Goal: Information Seeking & Learning: Learn about a topic

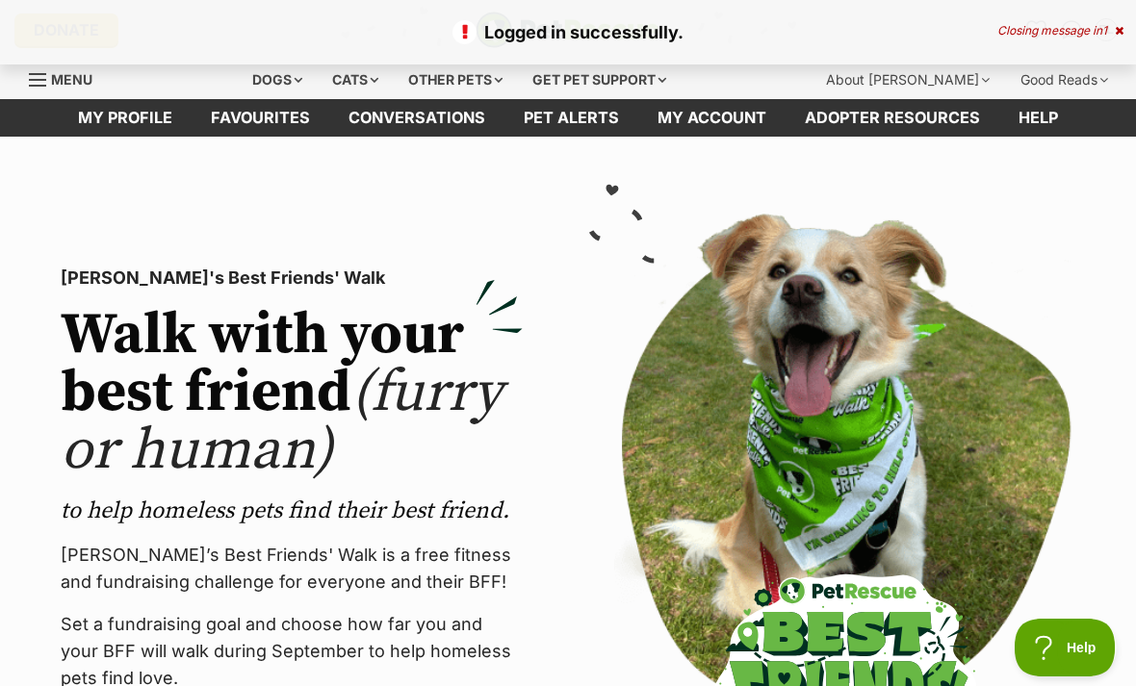
click at [296, 78] on div "Dogs" at bounding box center [277, 80] width 77 height 39
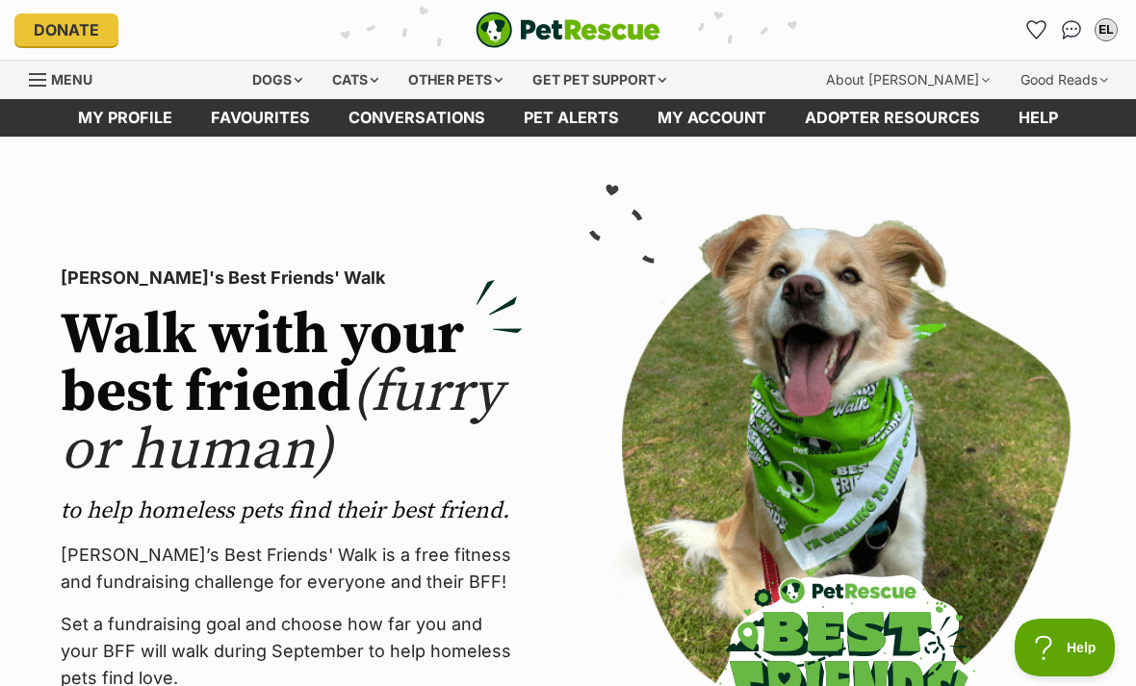
click at [314, 70] on div "Dogs" at bounding box center [277, 80] width 77 height 39
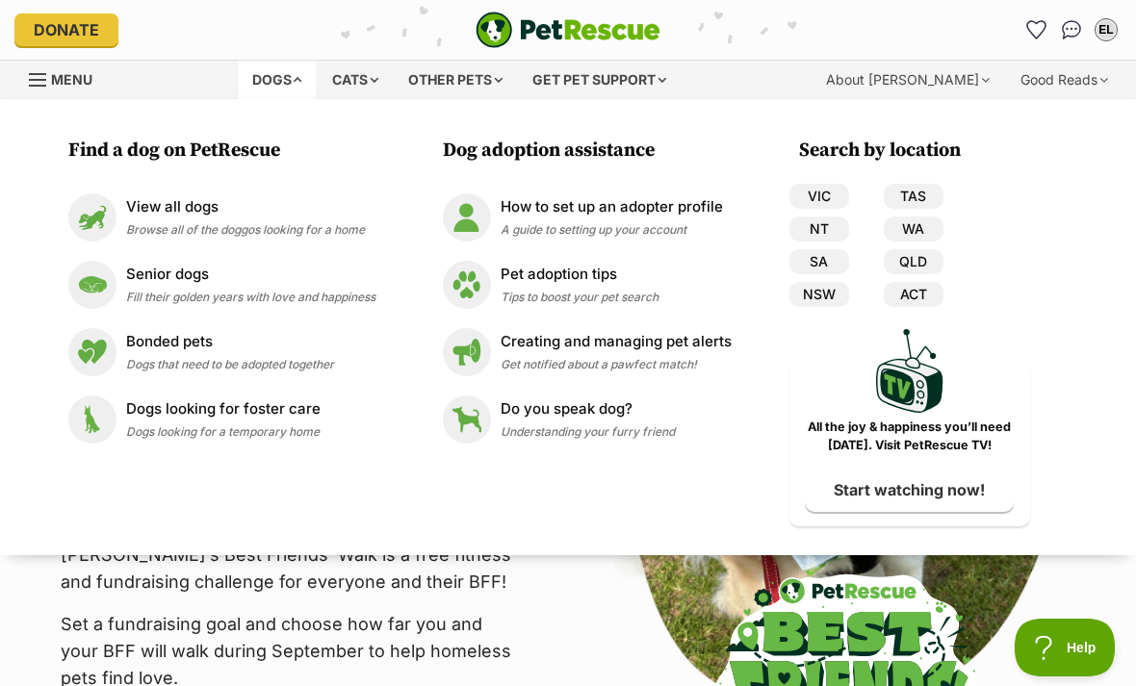
click at [311, 220] on div "View all dogs Browse all of the doggos looking for a home" at bounding box center [245, 216] width 239 height 41
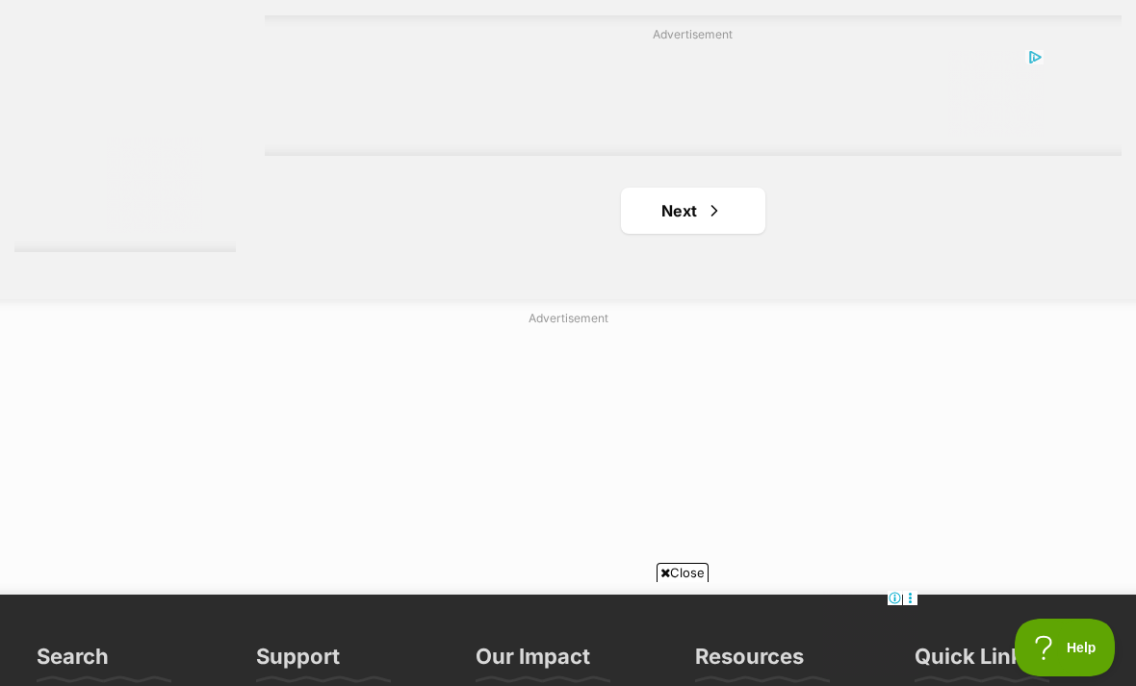
scroll to position [4436, 0]
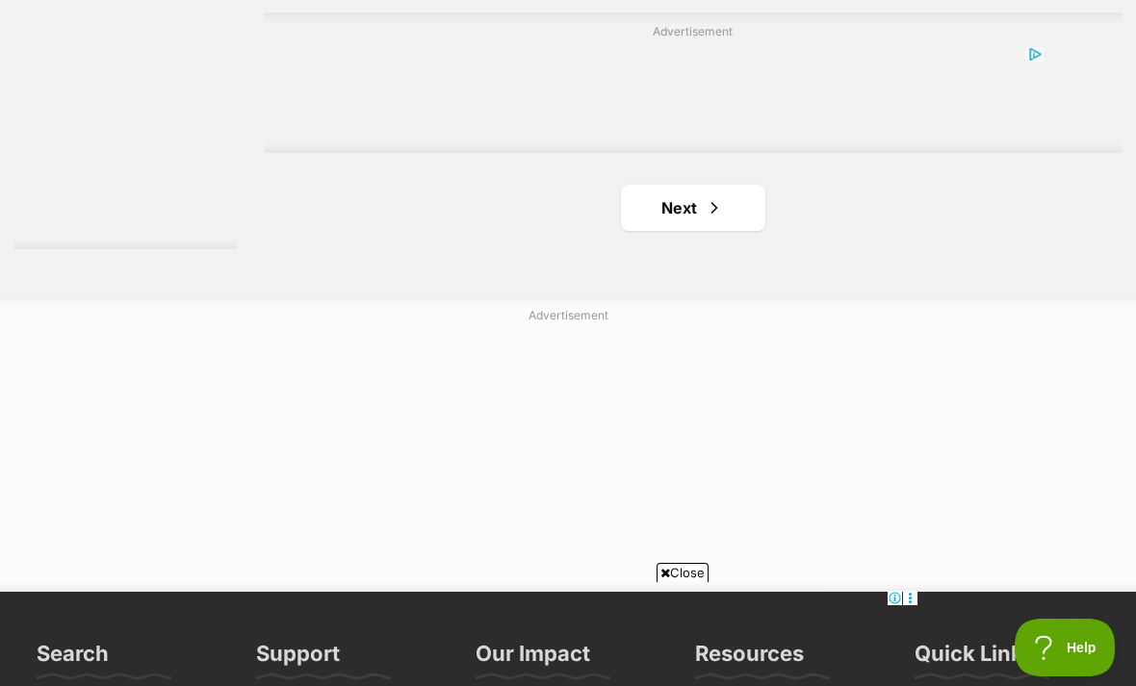
click at [711, 231] on link "Next" at bounding box center [693, 208] width 144 height 46
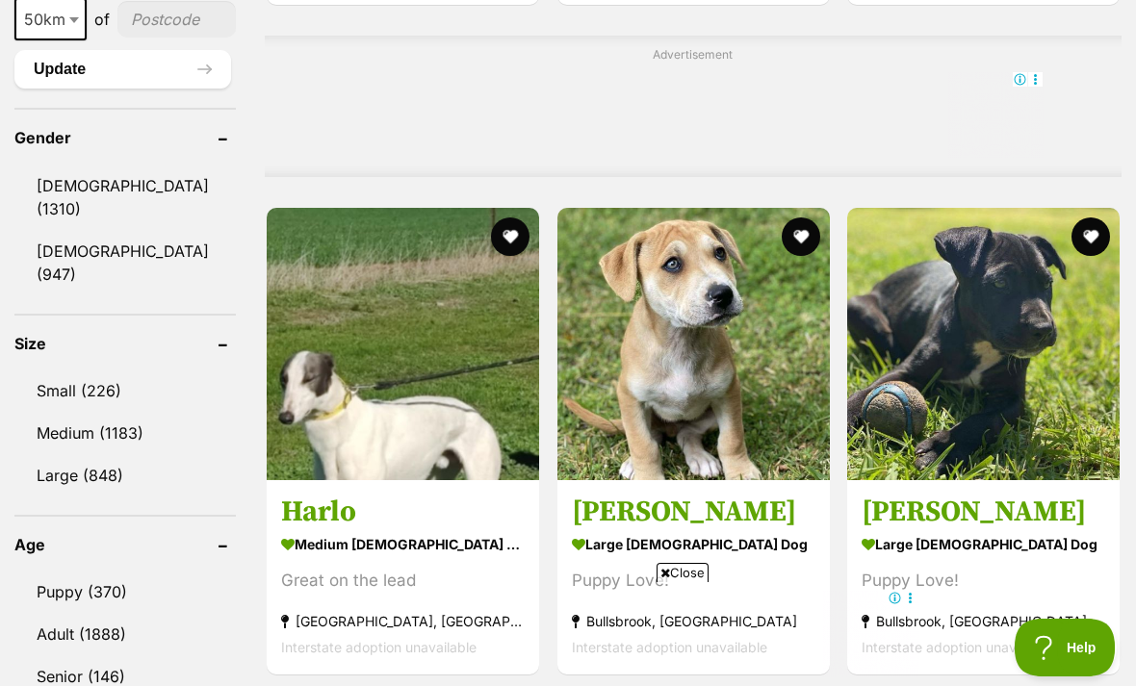
scroll to position [1628, 0]
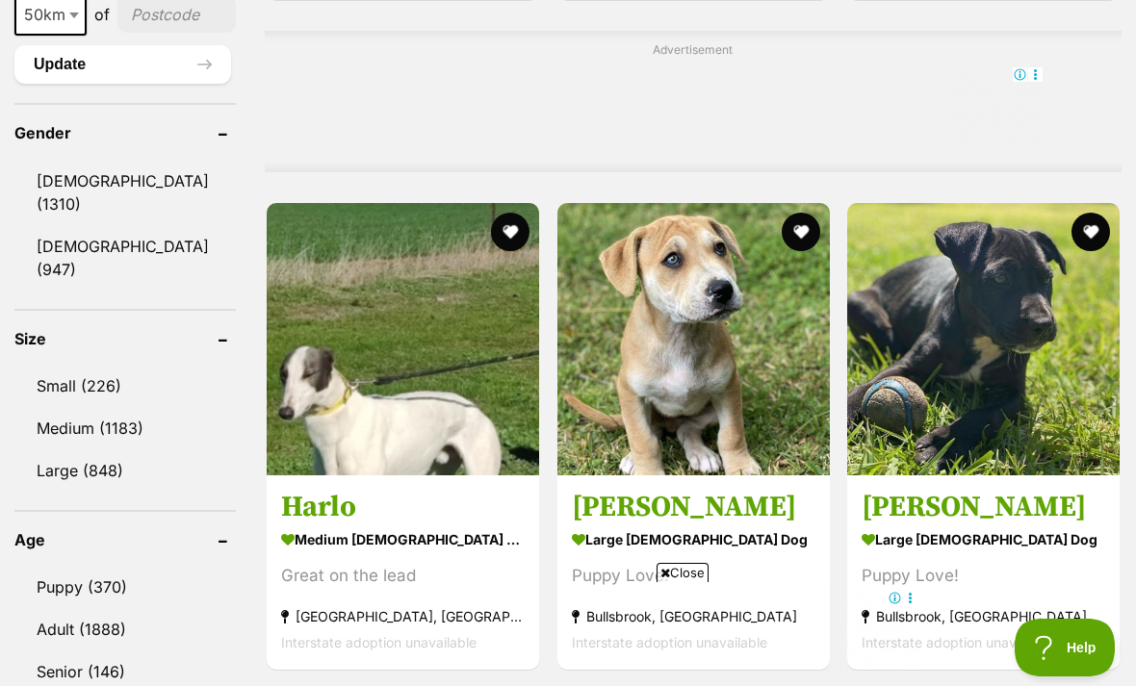
click at [129, 226] on link "[DEMOGRAPHIC_DATA] (947)" at bounding box center [124, 258] width 221 height 64
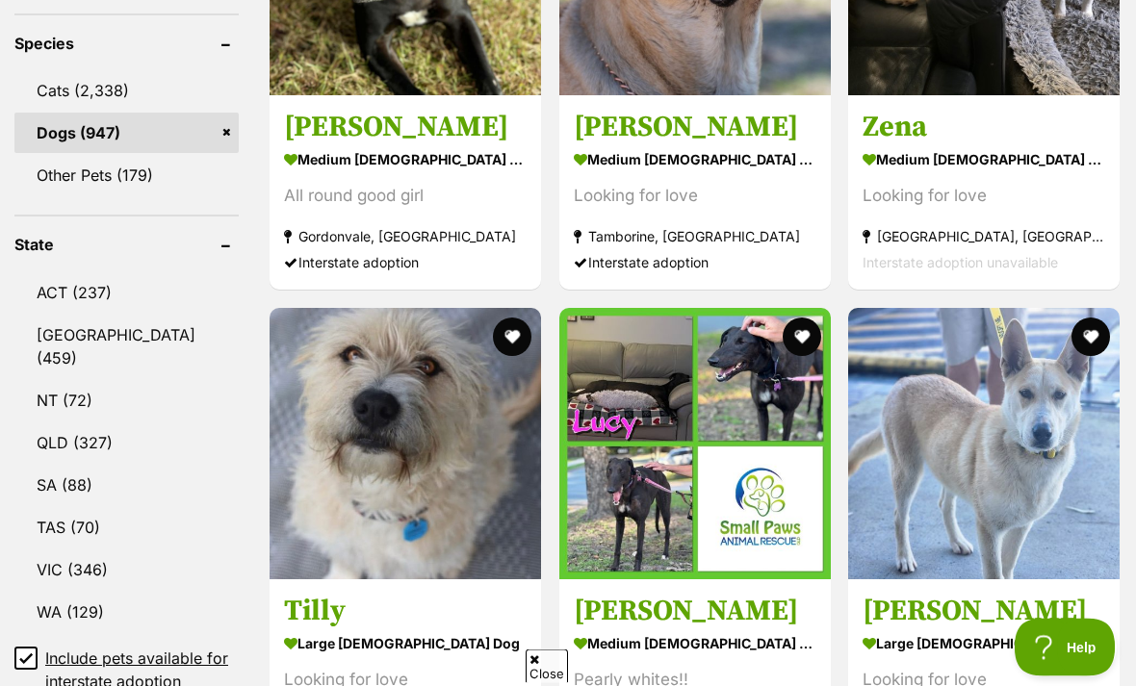
scroll to position [851, 0]
click at [164, 153] on link "Dogs (947)" at bounding box center [126, 133] width 224 height 40
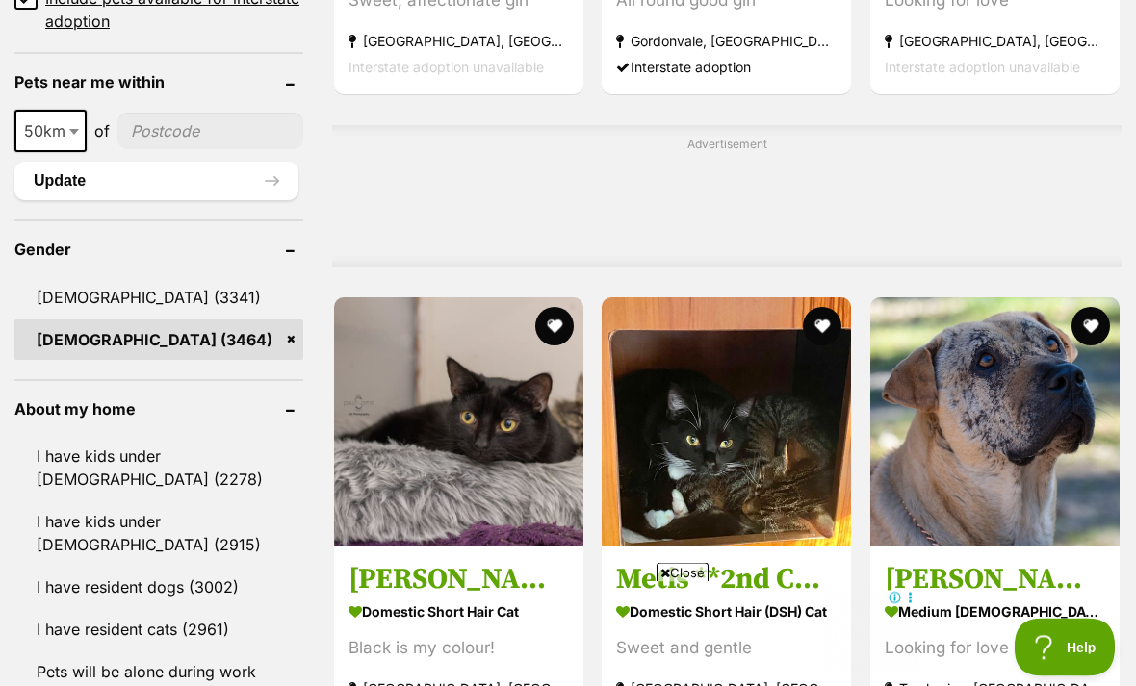
scroll to position [1488, 0]
click at [297, 340] on link "[DEMOGRAPHIC_DATA] (3464)" at bounding box center [158, 340] width 289 height 40
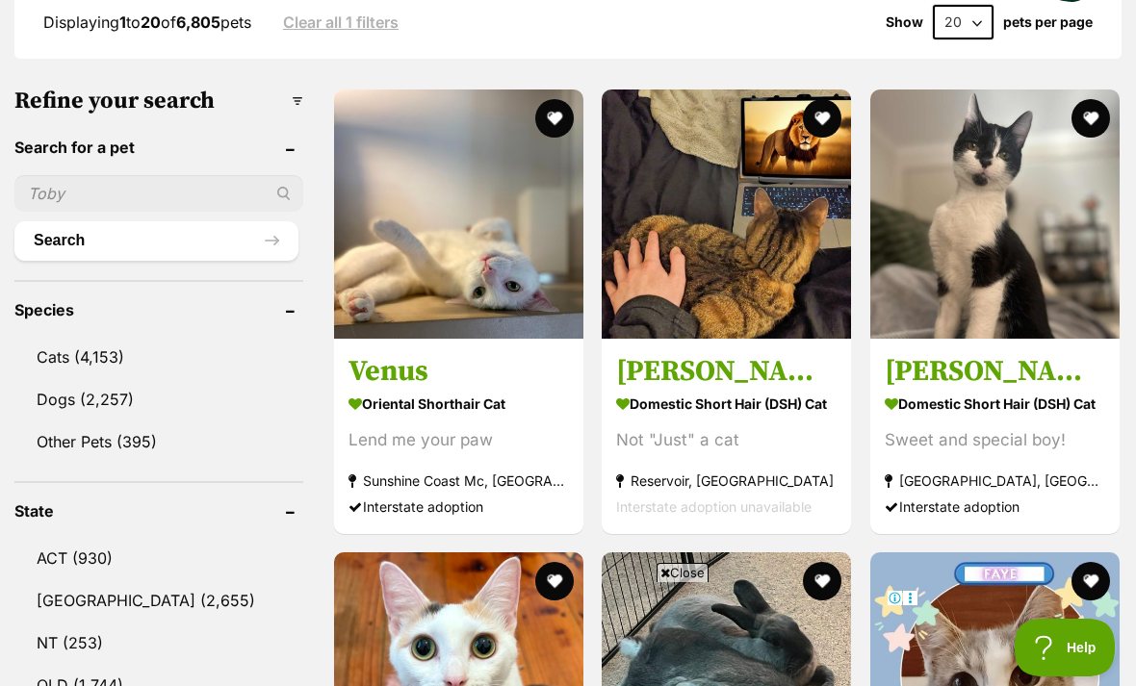
click at [153, 379] on link "Dogs (2,257)" at bounding box center [158, 399] width 289 height 40
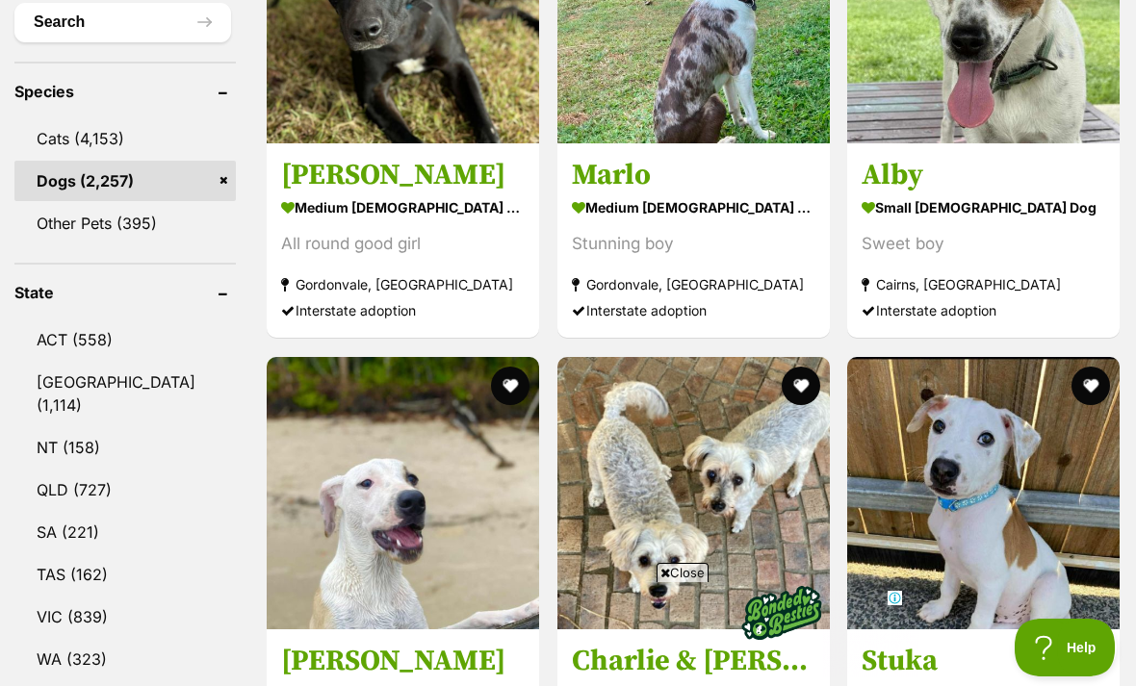
click at [109, 597] on link "VIC (839)" at bounding box center [124, 617] width 221 height 40
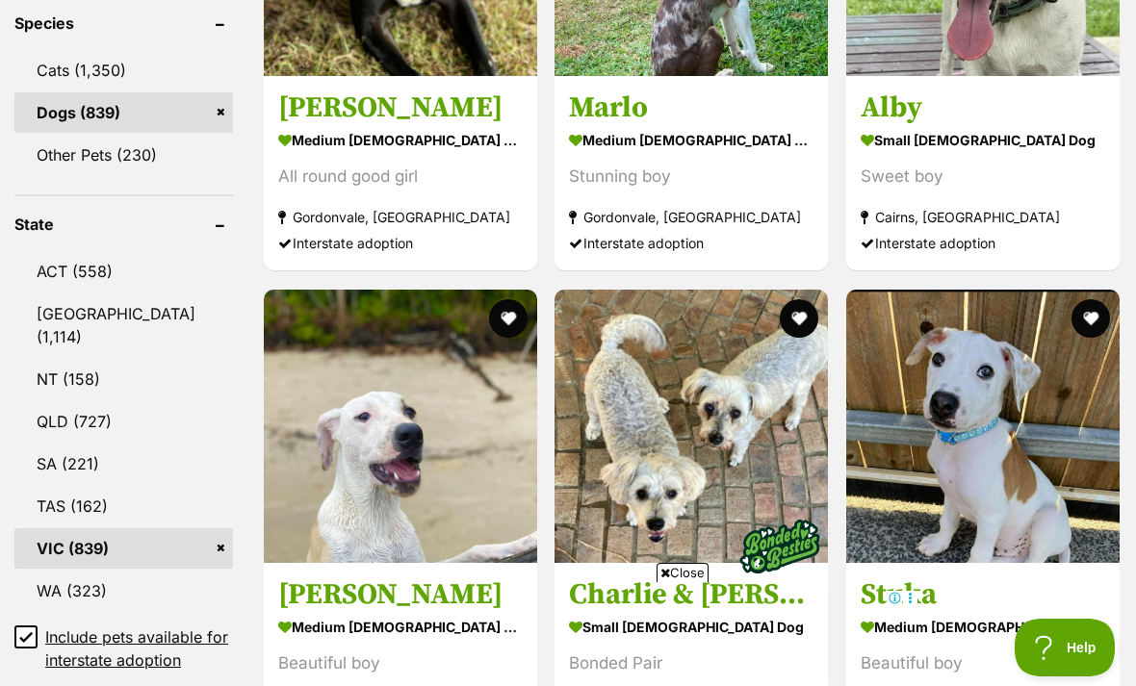
scroll to position [869, 0]
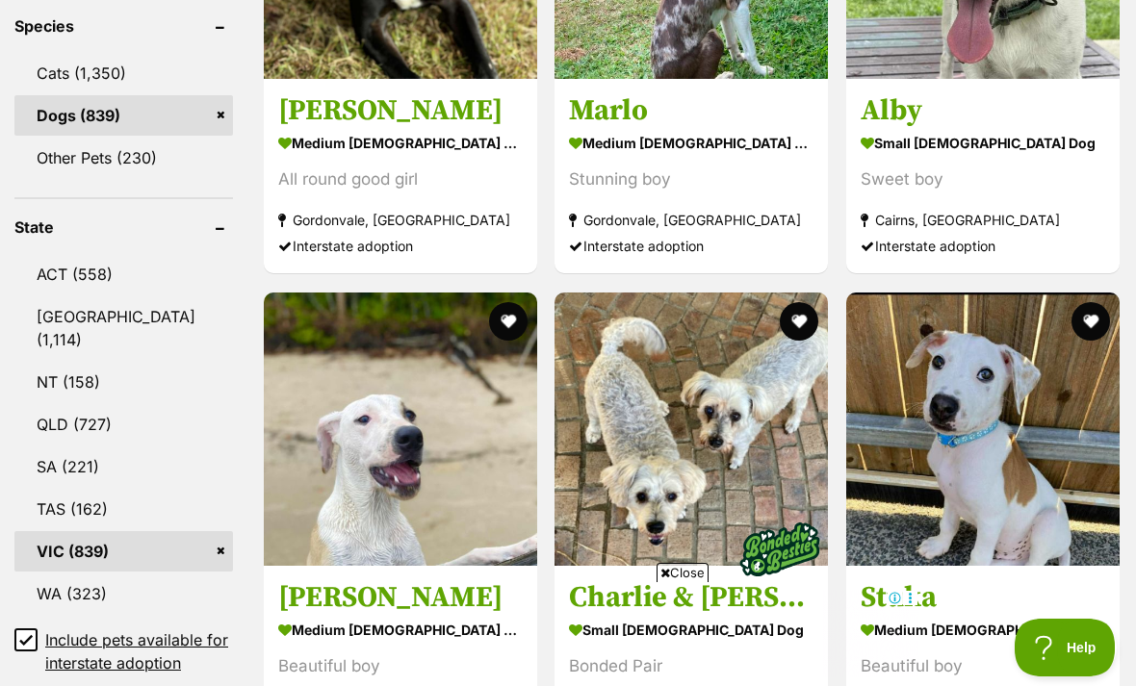
click at [19, 629] on input "Include pets available for interstate adoption" at bounding box center [25, 640] width 23 height 23
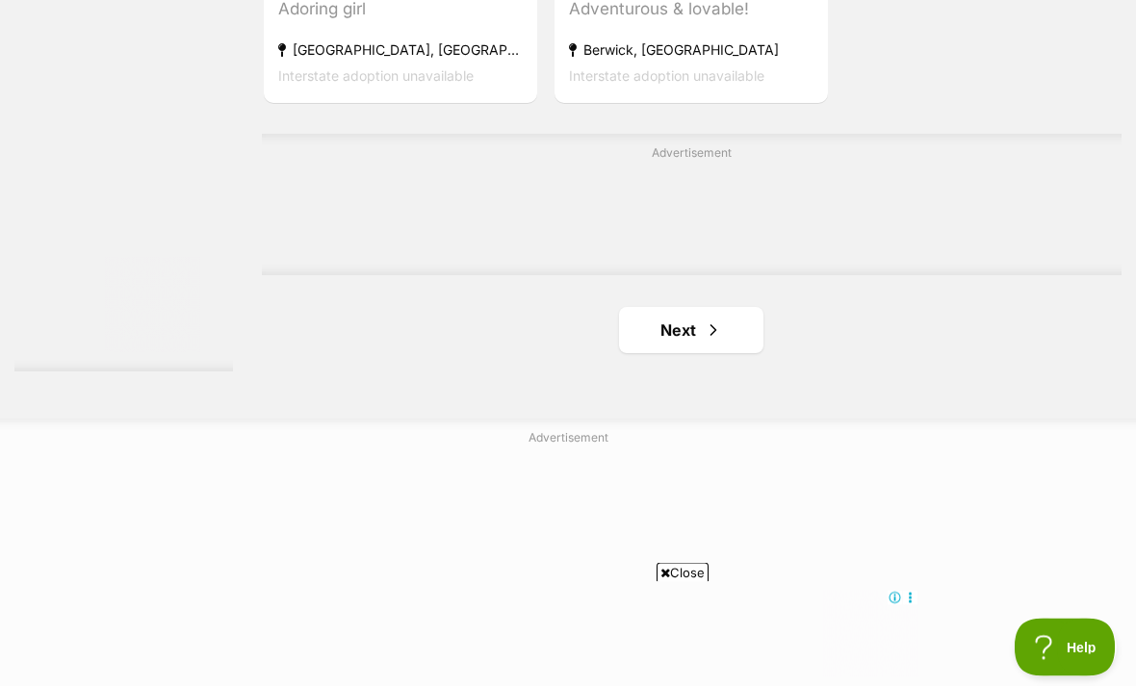
scroll to position [4275, 0]
click at [734, 353] on link "Next" at bounding box center [691, 330] width 144 height 46
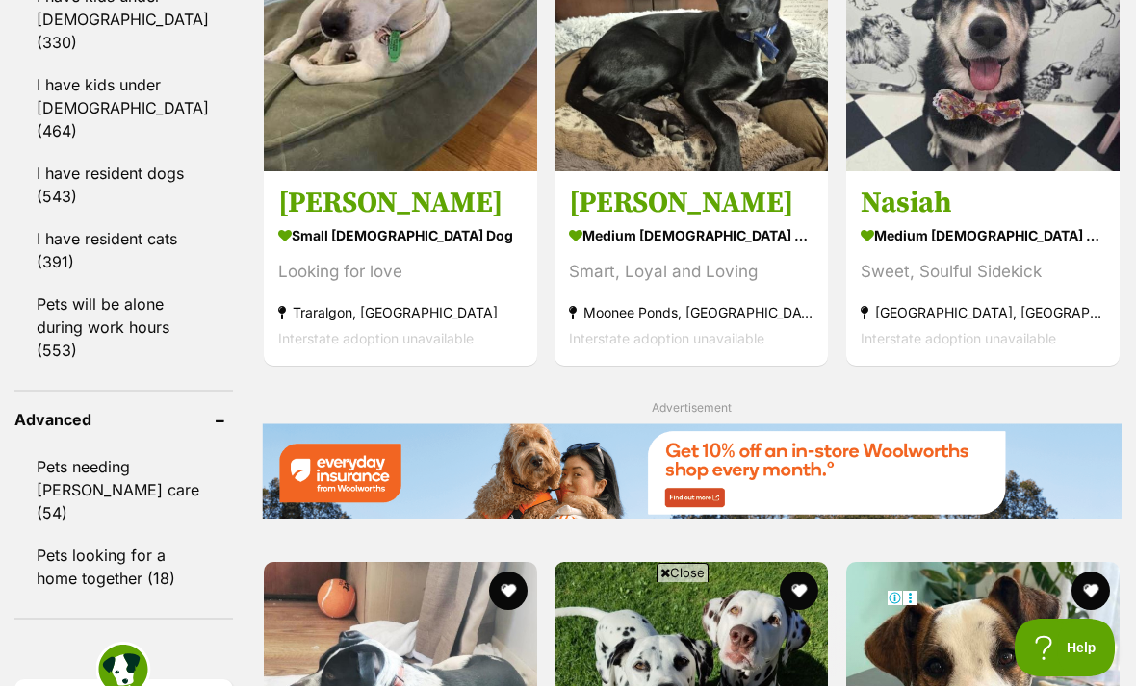
scroll to position [2373, 0]
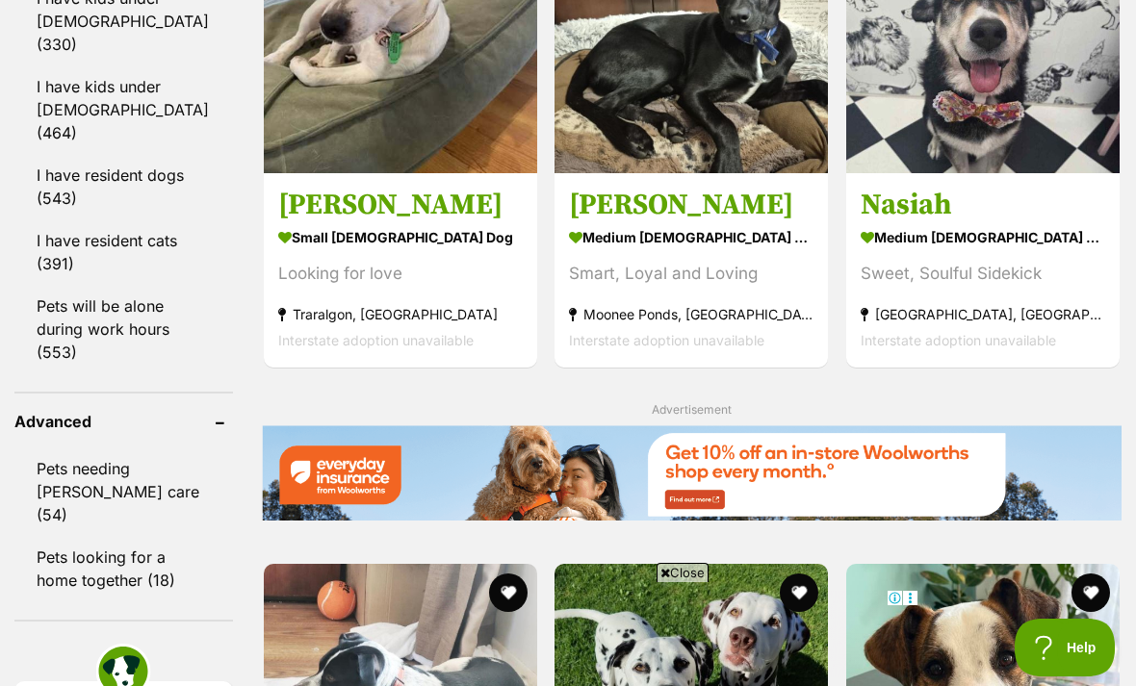
click at [16, 220] on link "I have resident cats (391)" at bounding box center [123, 252] width 219 height 64
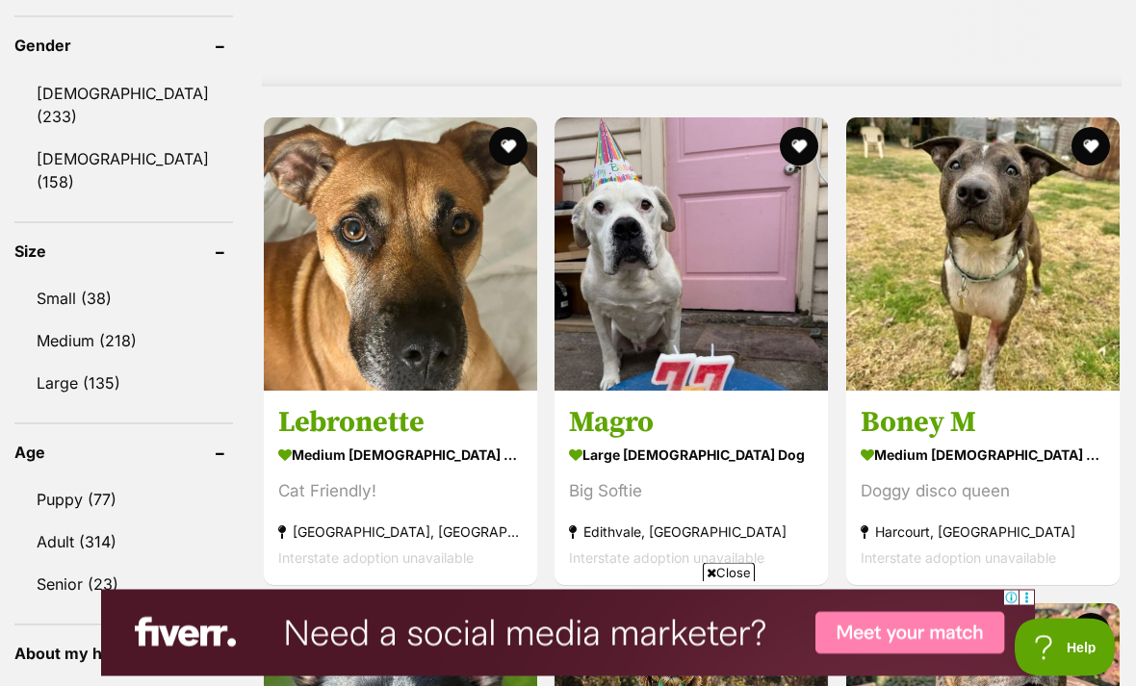
click at [116, 489] on link "Puppy (77)" at bounding box center [123, 500] width 219 height 40
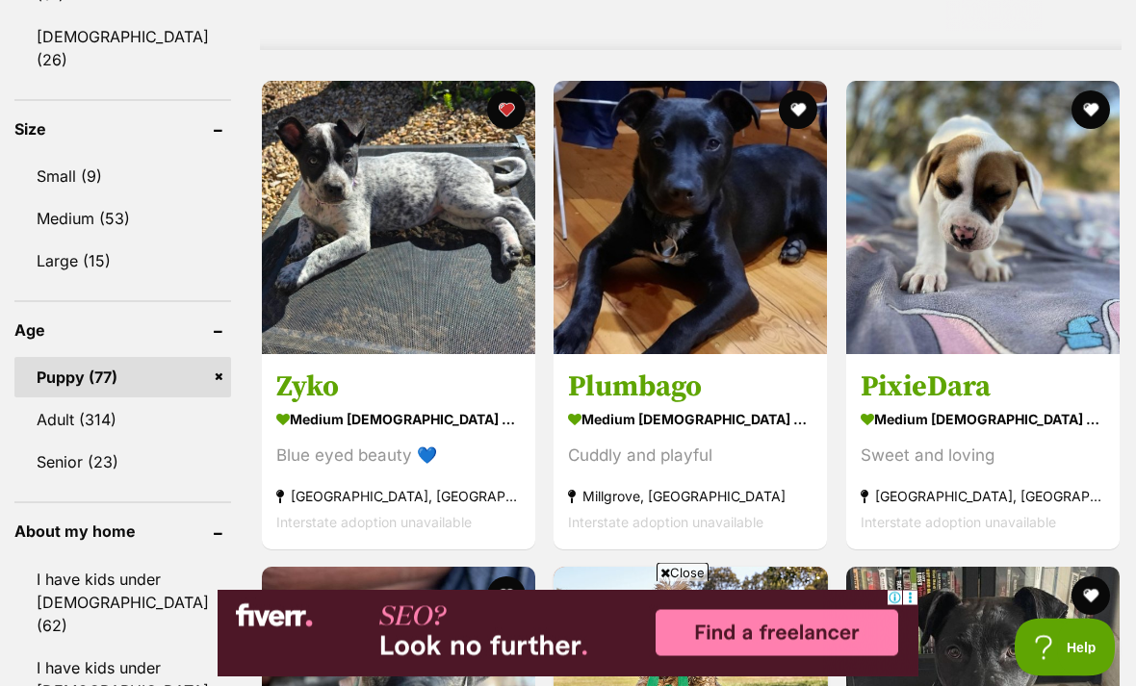
scroll to position [1633, 0]
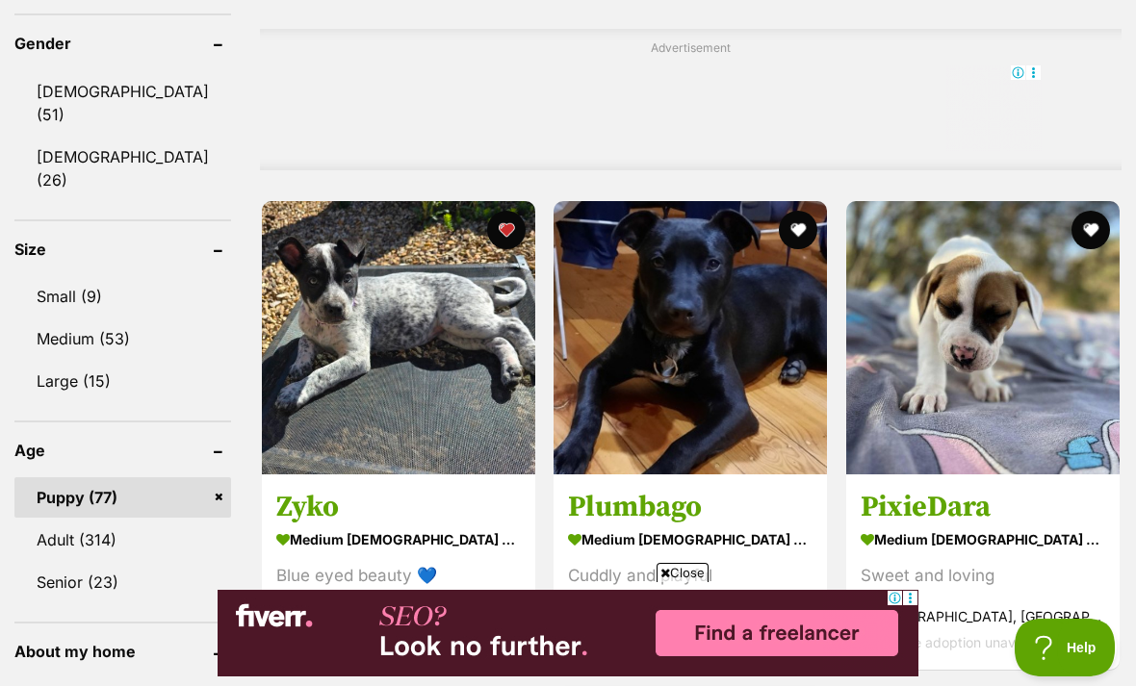
click at [419, 375] on img at bounding box center [398, 337] width 273 height 273
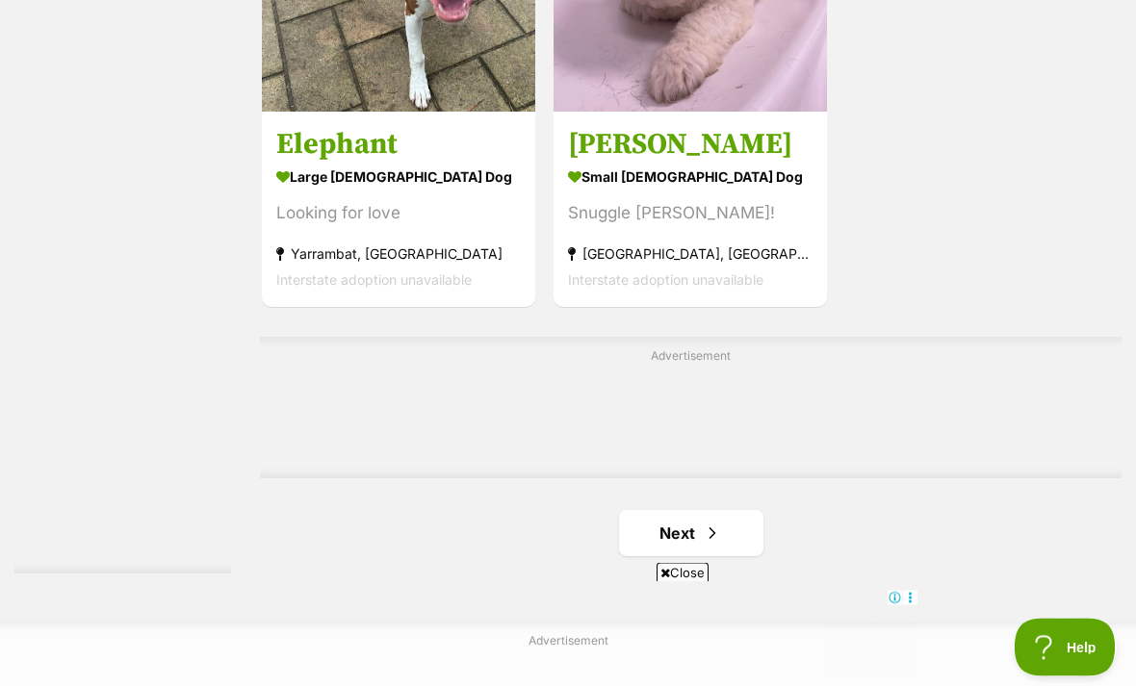
scroll to position [4166, 0]
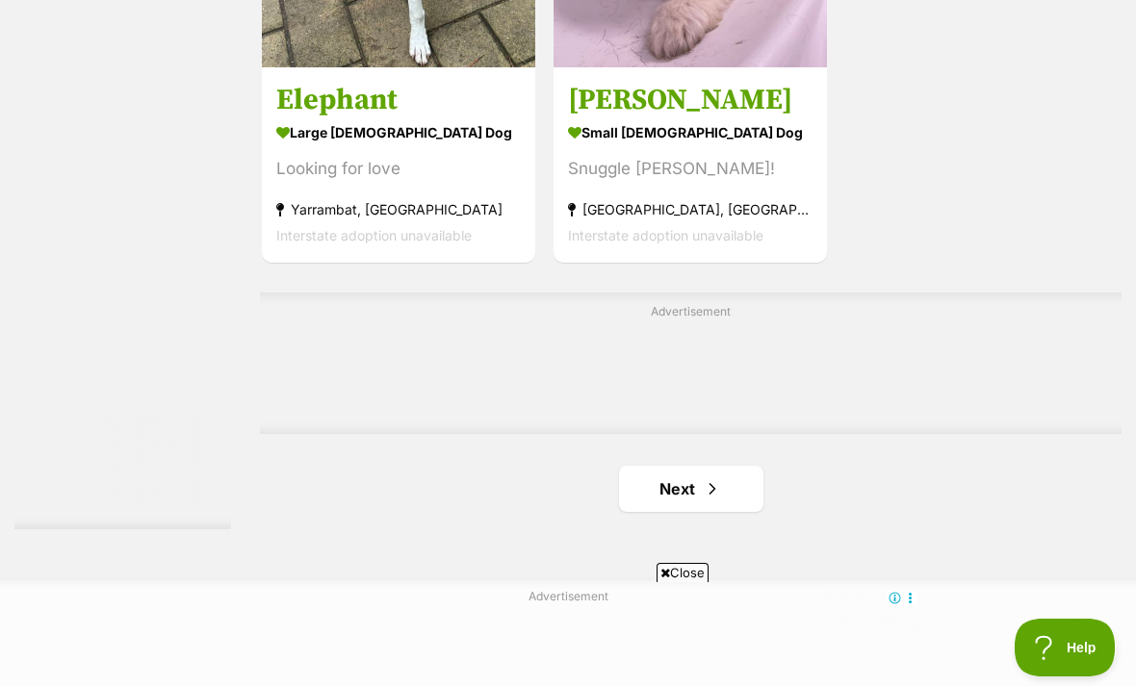
click at [727, 512] on link "Next" at bounding box center [691, 489] width 144 height 46
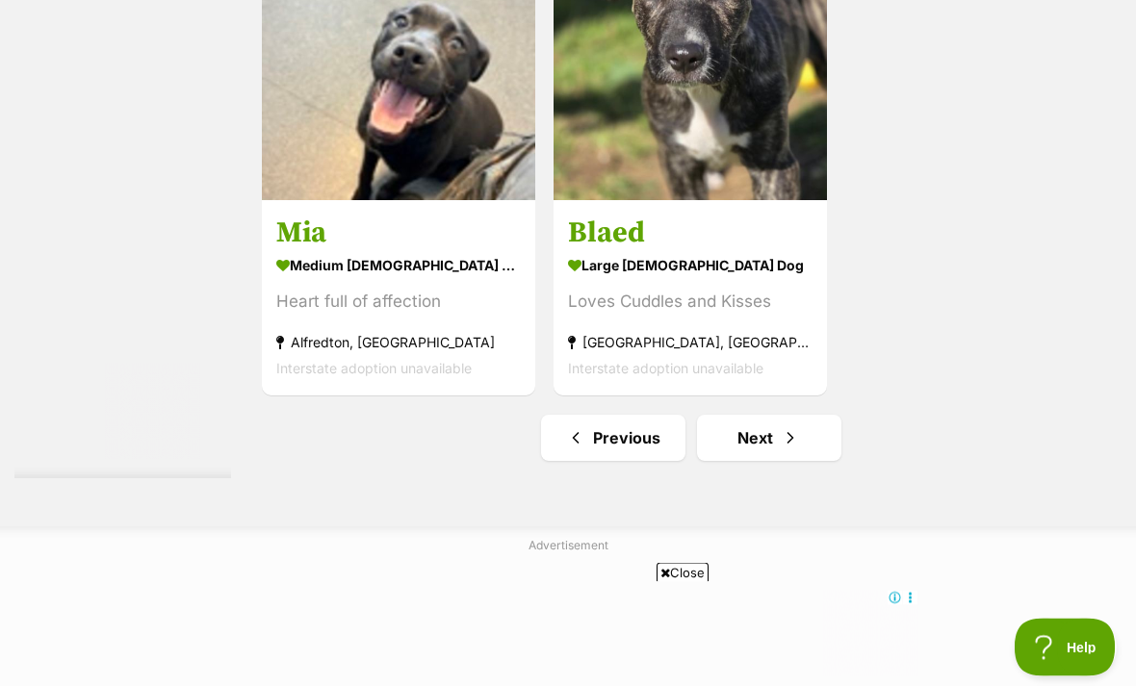
scroll to position [4212, 0]
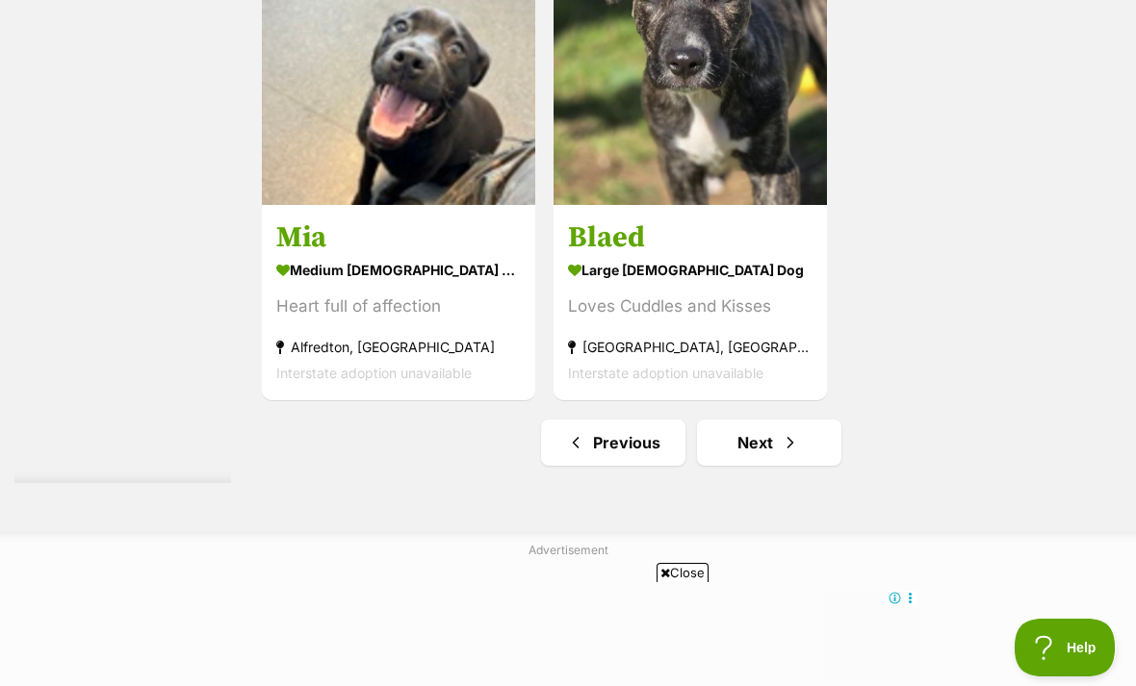
click at [815, 466] on link "Next" at bounding box center [769, 443] width 144 height 46
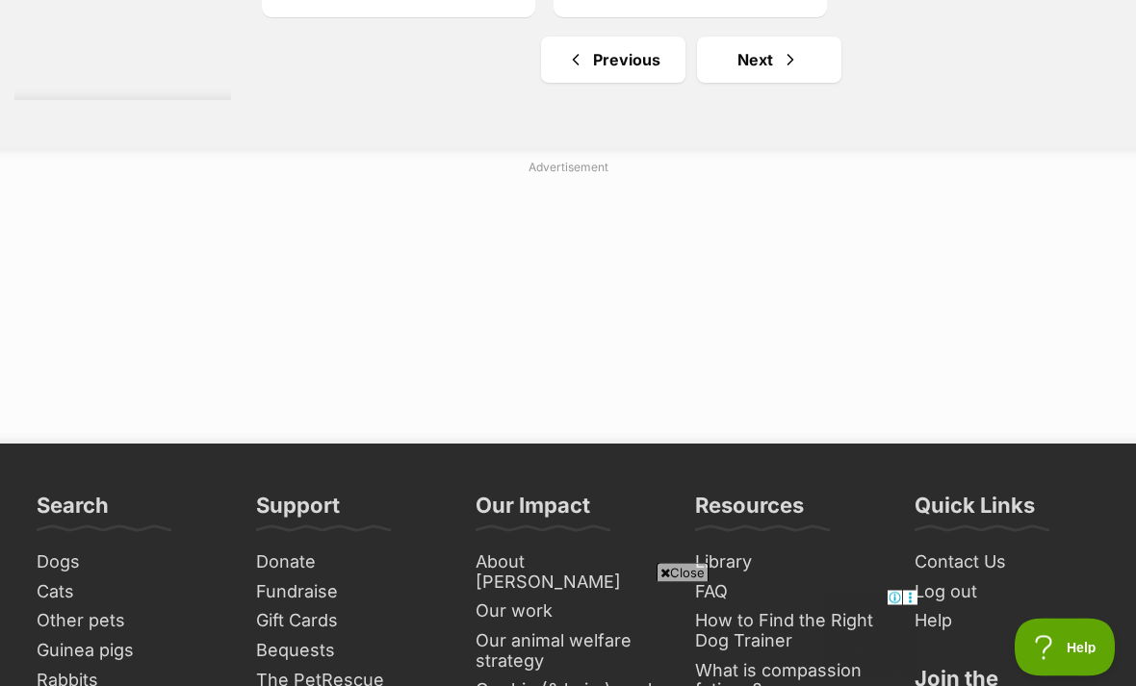
scroll to position [4595, 0]
click at [808, 83] on link "Next" at bounding box center [769, 60] width 144 height 46
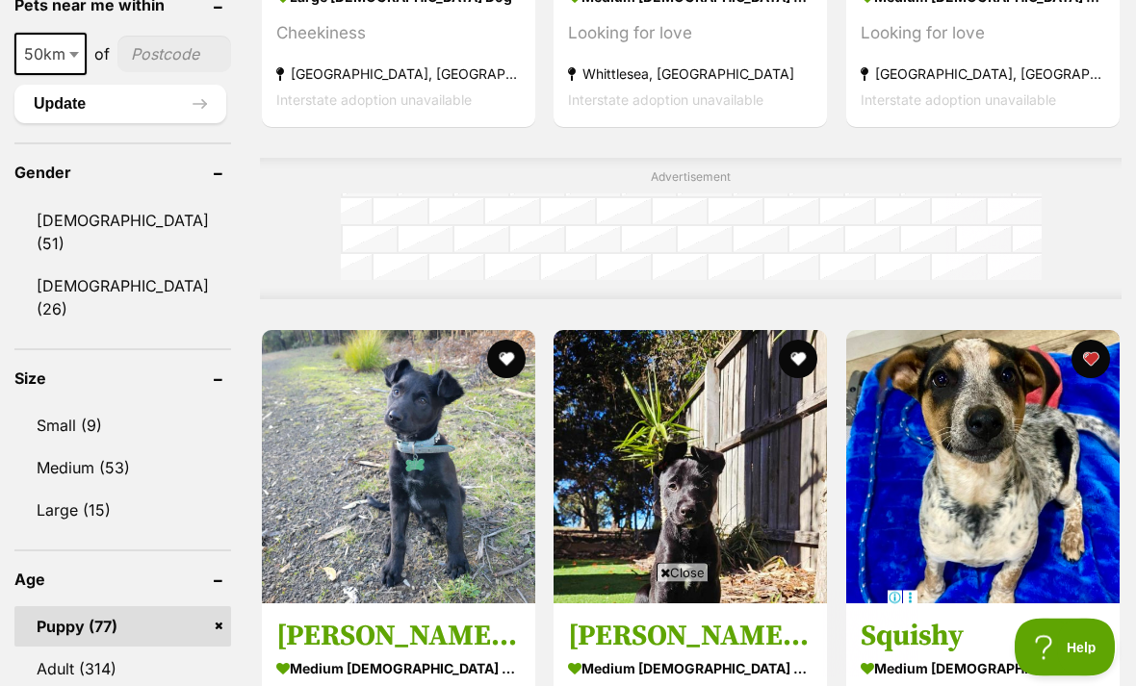
scroll to position [1504, 0]
click at [166, 607] on link "Puppy (77)" at bounding box center [122, 627] width 217 height 40
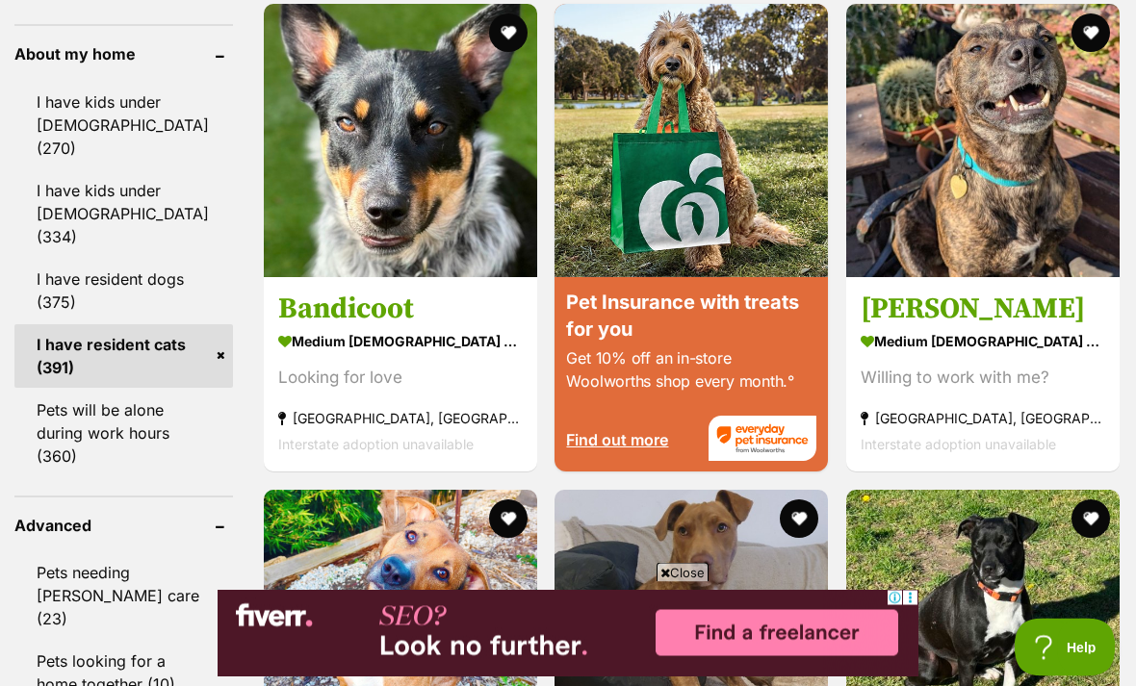
scroll to position [2269, 0]
click at [174, 324] on link "I have resident cats (391)" at bounding box center [123, 356] width 219 height 64
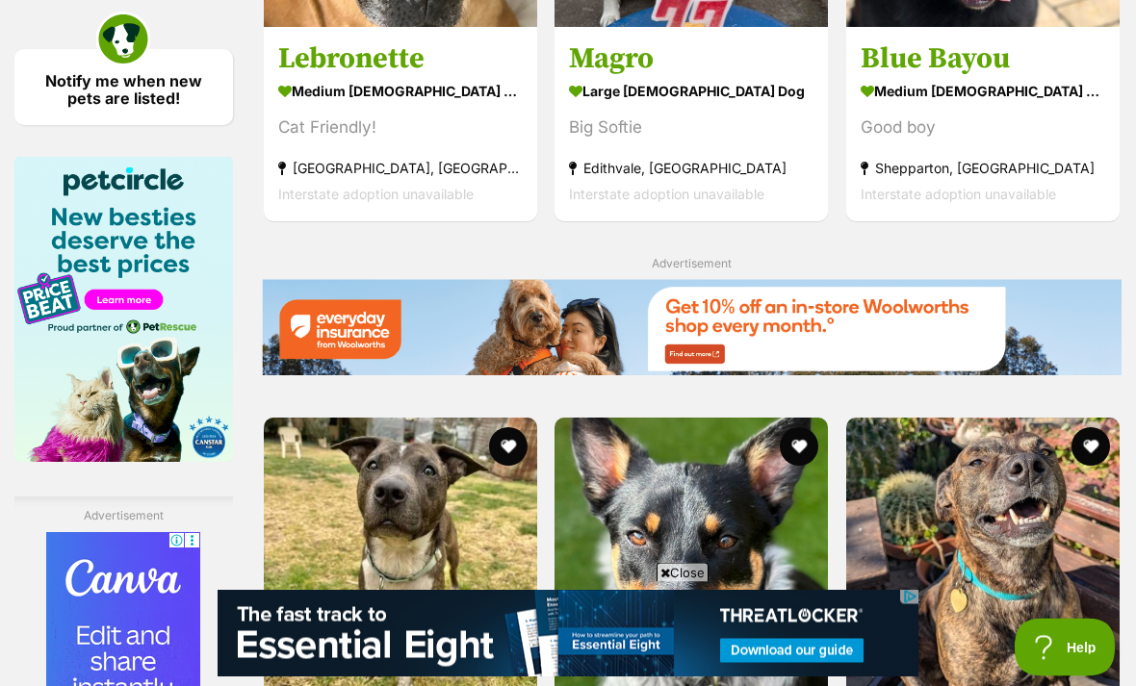
scroll to position [2912, 0]
